Goal: Transaction & Acquisition: Purchase product/service

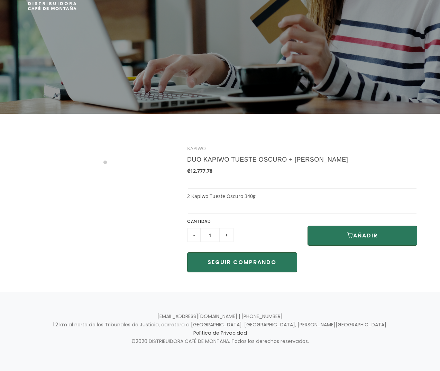
scroll to position [56, 0]
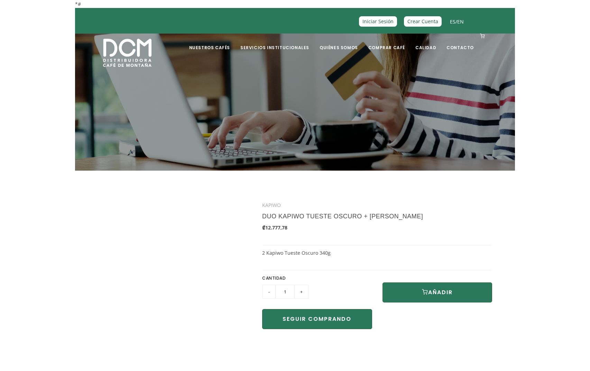
scroll to position [56, 0]
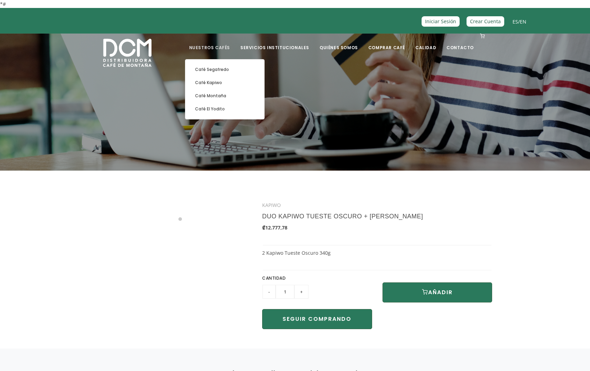
click at [205, 45] on link "Nuestros Cafés" at bounding box center [209, 42] width 49 height 16
click at [224, 78] on link "Café Kapiwo" at bounding box center [225, 82] width 72 height 13
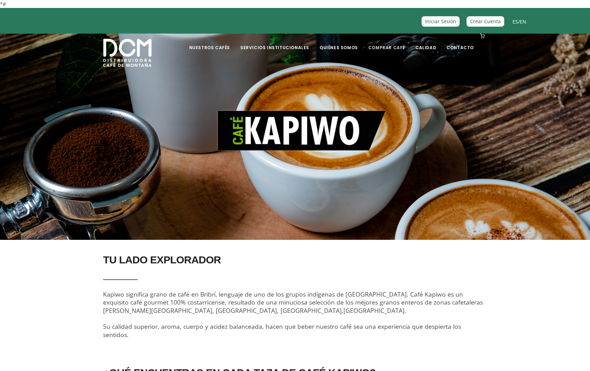
click at [385, 47] on link "Comprar Café" at bounding box center [386, 42] width 45 height 16
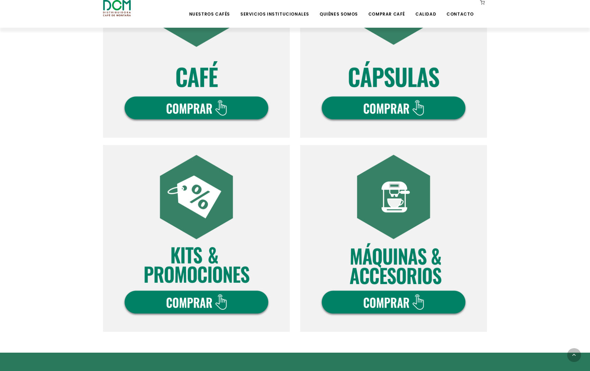
scroll to position [312, 0]
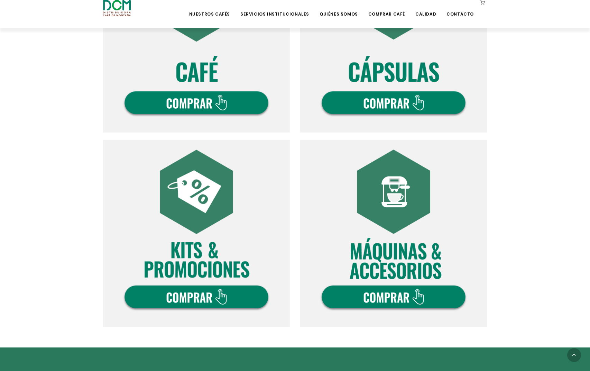
click at [230, 290] on img at bounding box center [196, 233] width 187 height 187
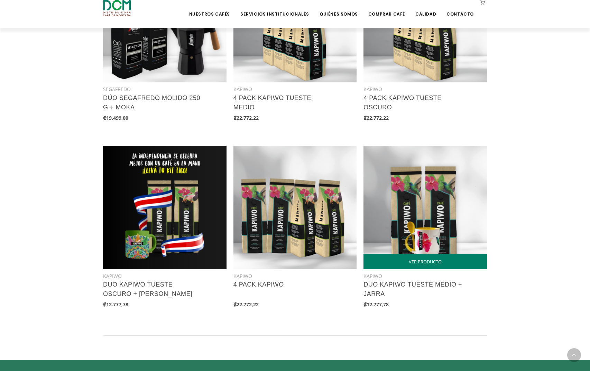
scroll to position [627, 0]
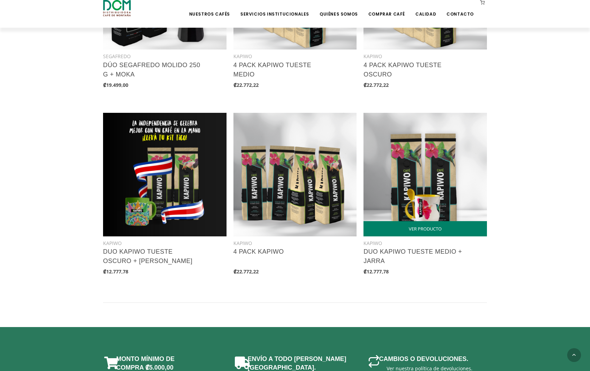
click at [430, 181] on img at bounding box center [426, 175] width 124 height 124
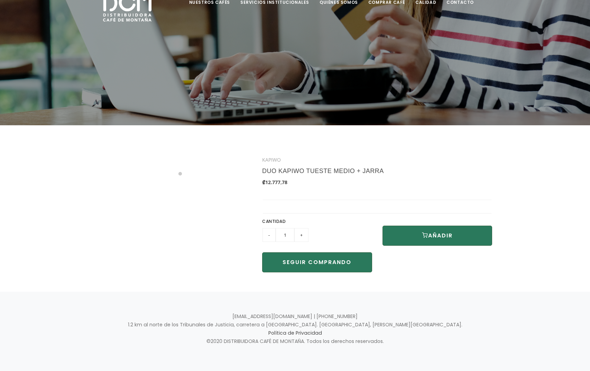
scroll to position [45, 0]
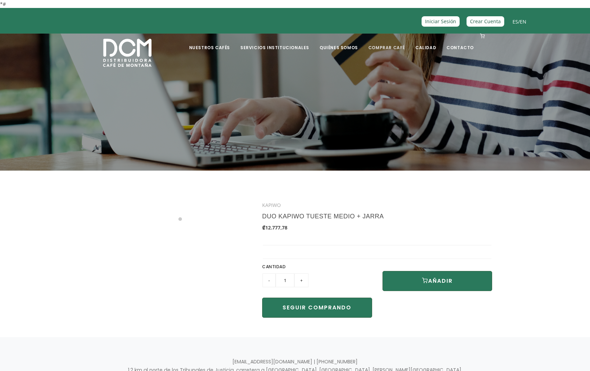
click at [386, 52] on li "Comprar Café" at bounding box center [386, 48] width 45 height 28
click at [389, 49] on link "Comprar Café" at bounding box center [386, 42] width 45 height 16
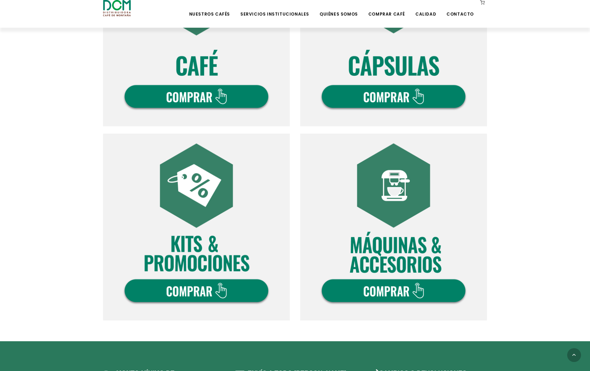
scroll to position [335, 0]
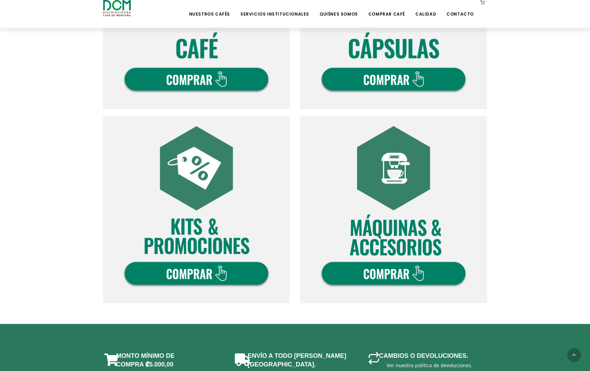
click at [181, 283] on img at bounding box center [196, 209] width 187 height 187
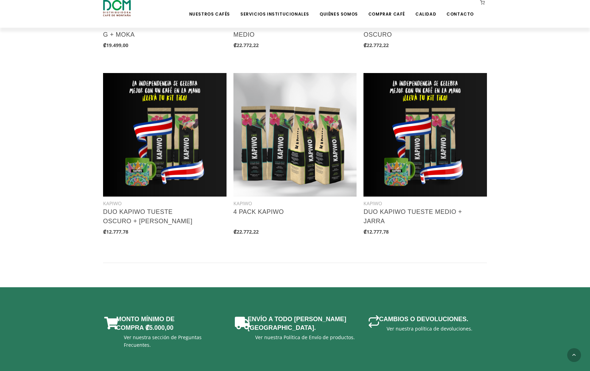
scroll to position [685, 0]
